Goal: Information Seeking & Learning: Learn about a topic

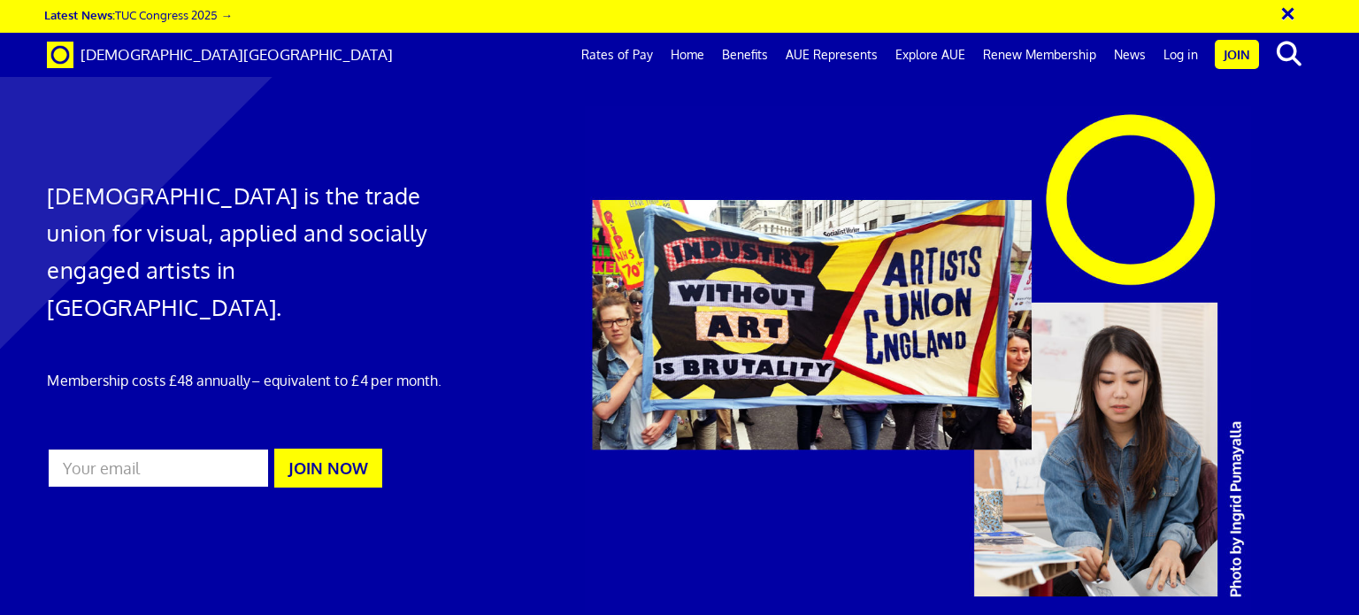
scroll to position [531, 0]
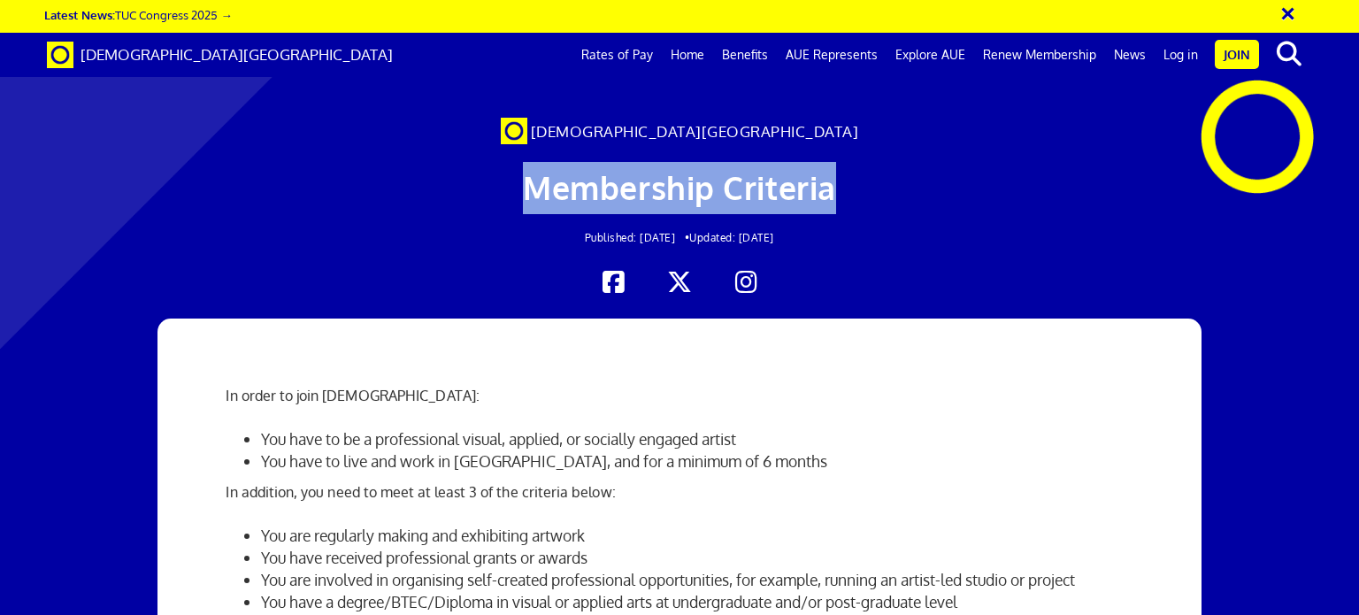
drag, startPoint x: 535, startPoint y: 188, endPoint x: 823, endPoint y: 207, distance: 289.1
click at [823, 207] on h1 "Membership Criteria" at bounding box center [680, 188] width 834 height 52
copy span "Membership Criteria"
drag, startPoint x: 692, startPoint y: 236, endPoint x: 806, endPoint y: 235, distance: 114.2
click at [806, 235] on h2 "Published: [DATE] • Updated: [DATE]" at bounding box center [680, 238] width 834 height 12
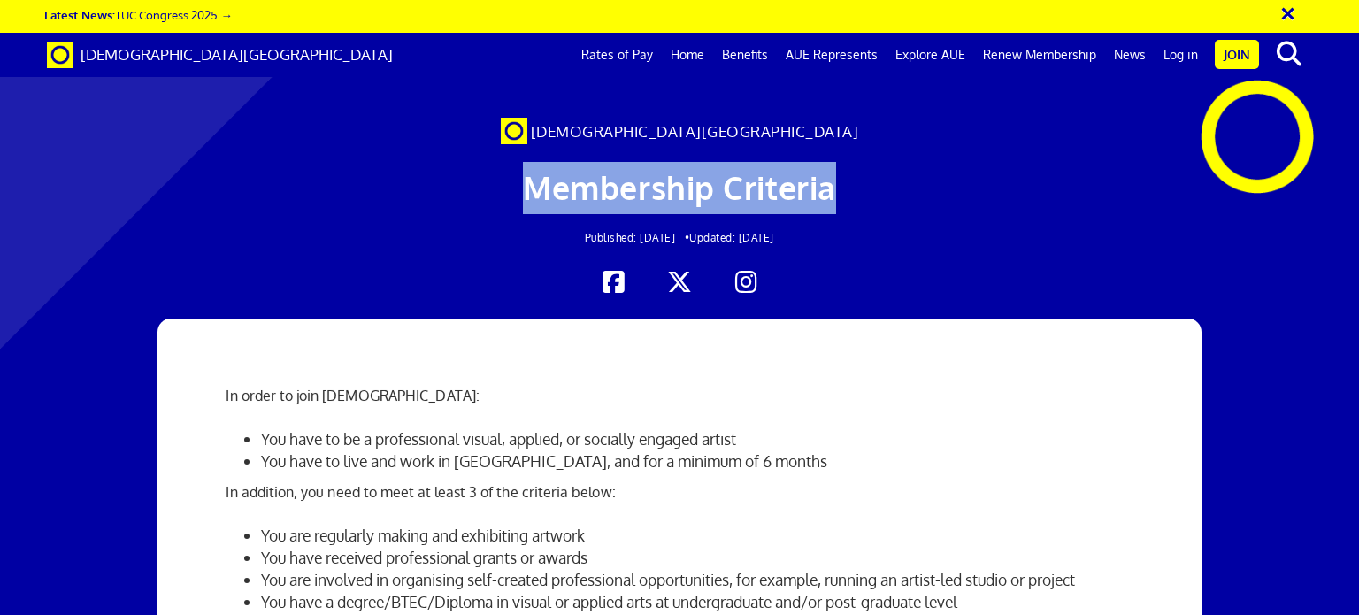
copy h2 "Updated: [DATE]"
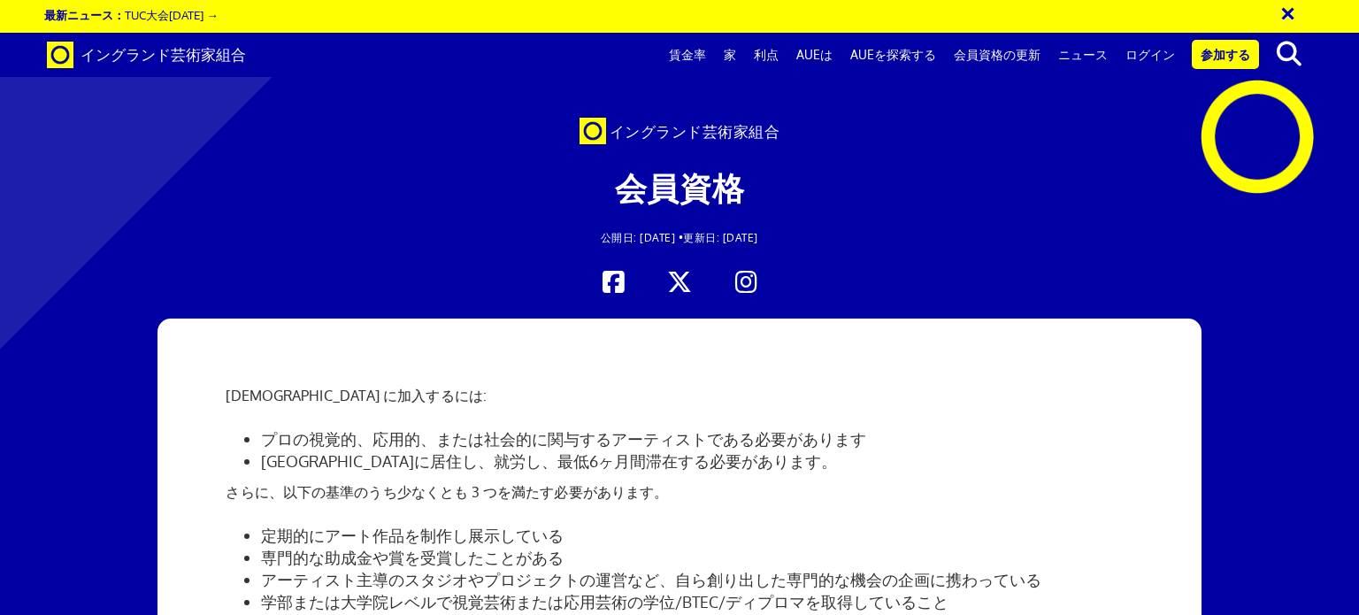
scroll to position [0, 13]
